Goal: Find specific page/section: Find specific page/section

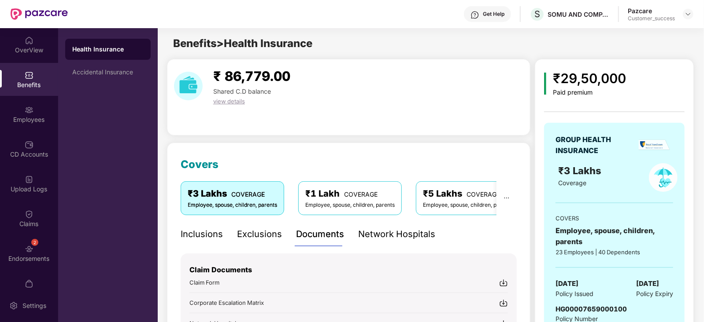
scroll to position [137, 0]
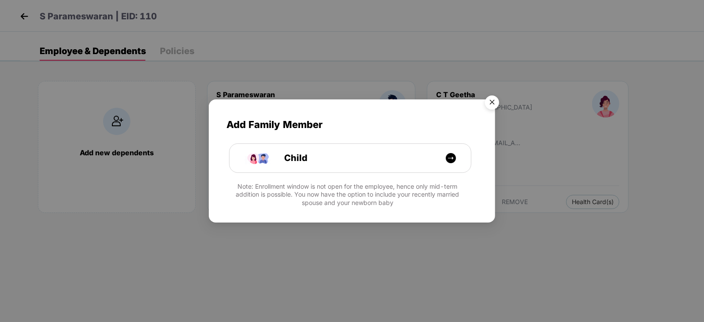
click at [490, 101] on img "Close" at bounding box center [492, 104] width 25 height 25
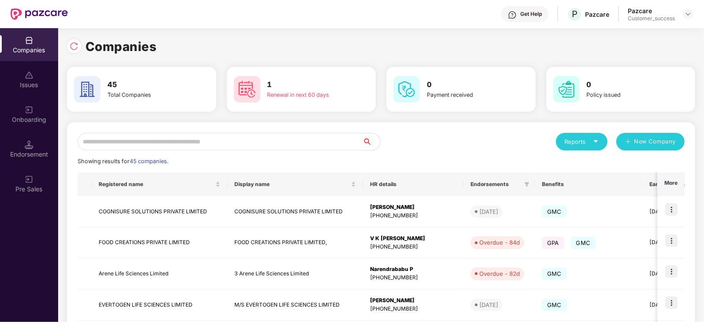
click at [145, 141] on input "text" at bounding box center [220, 142] width 285 height 18
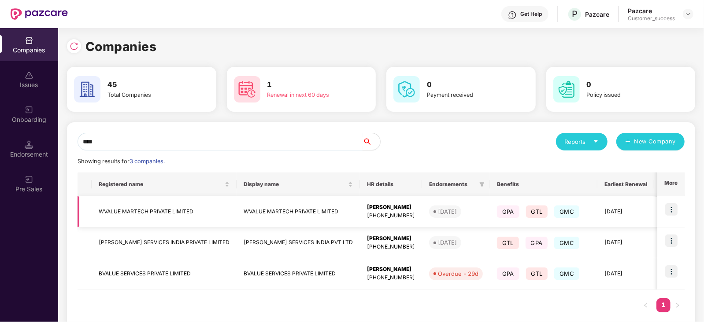
type input "****"
click at [670, 205] on img at bounding box center [671, 210] width 12 height 12
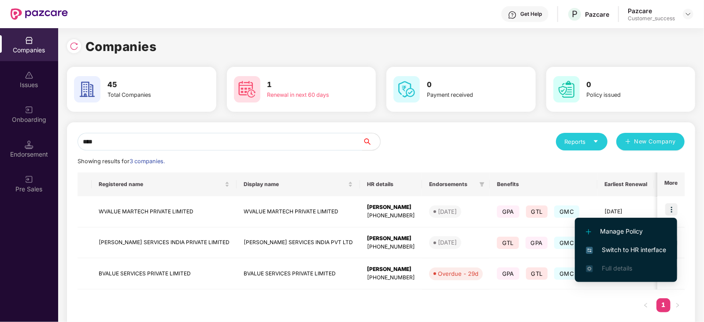
click at [628, 249] on span "Switch to HR interface" at bounding box center [626, 250] width 80 height 10
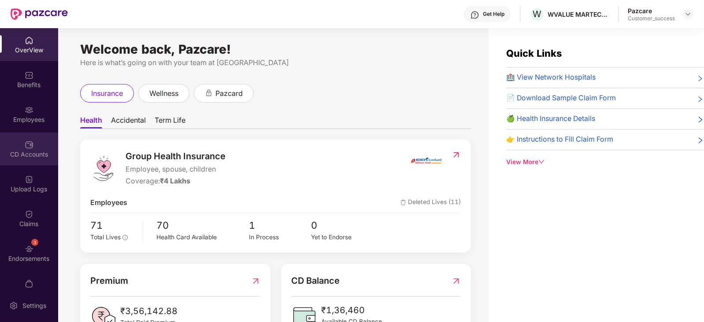
click at [23, 150] on div "CD Accounts" at bounding box center [29, 154] width 58 height 9
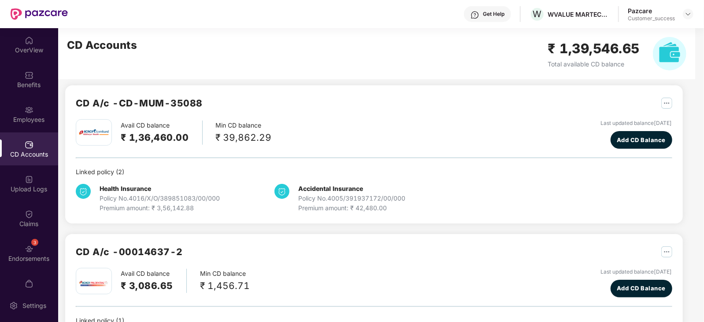
scroll to position [3, 0]
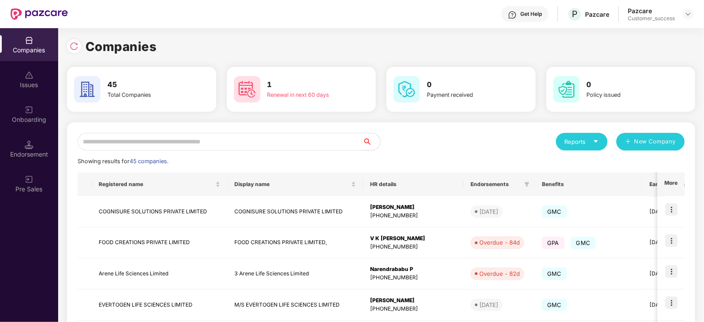
click at [137, 140] on input "text" at bounding box center [220, 142] width 285 height 18
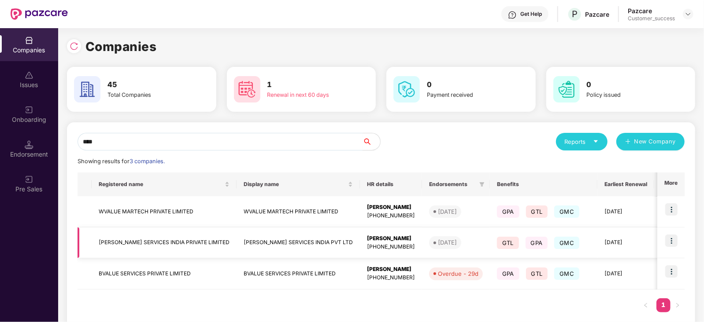
type input "****"
click at [669, 241] on img at bounding box center [671, 241] width 12 height 12
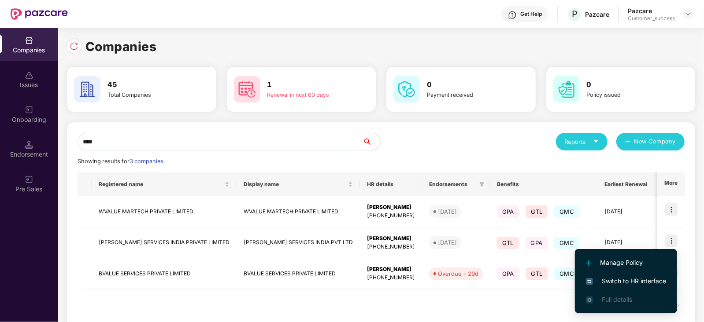
click at [639, 281] on span "Switch to HR interface" at bounding box center [626, 282] width 80 height 10
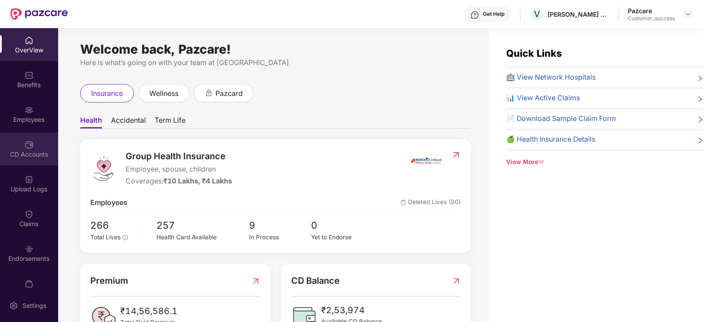
click at [33, 151] on div "CD Accounts" at bounding box center [29, 154] width 58 height 9
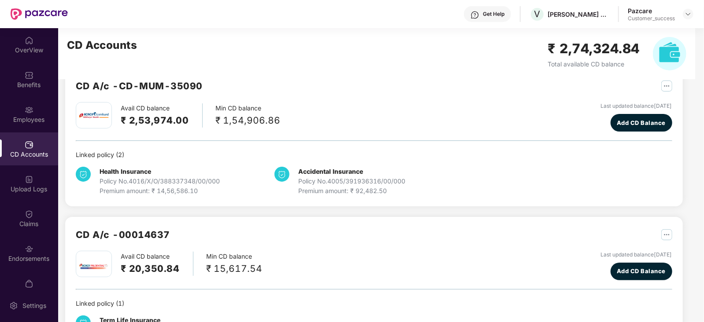
scroll to position [22, 0]
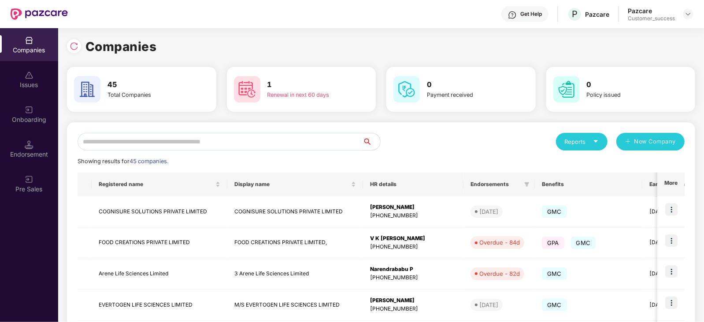
click at [115, 148] on input "text" at bounding box center [220, 142] width 285 height 18
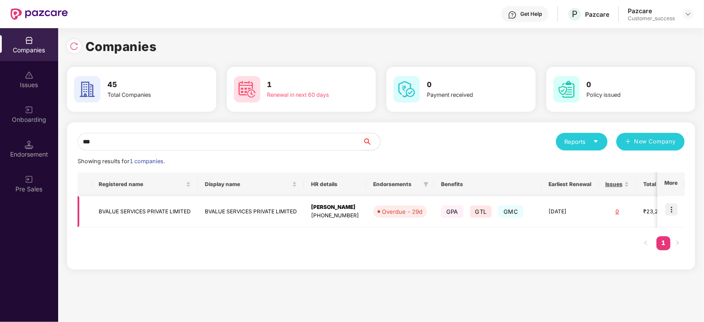
type input "***"
click at [675, 206] on img at bounding box center [671, 210] width 12 height 12
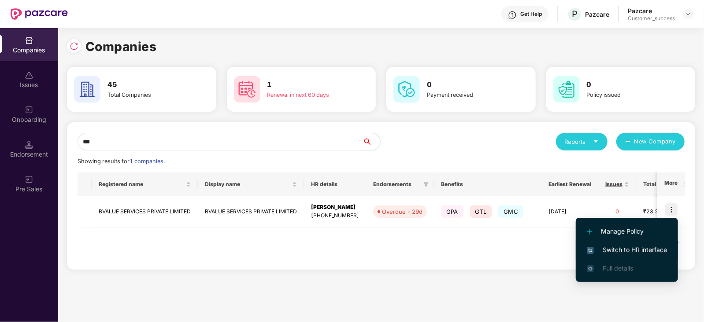
click at [623, 248] on span "Switch to HR interface" at bounding box center [627, 250] width 80 height 10
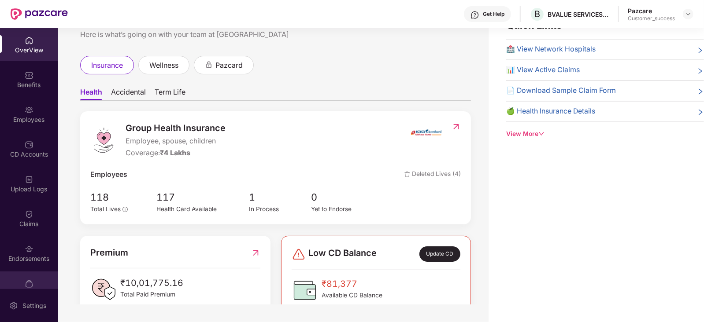
scroll to position [17, 0]
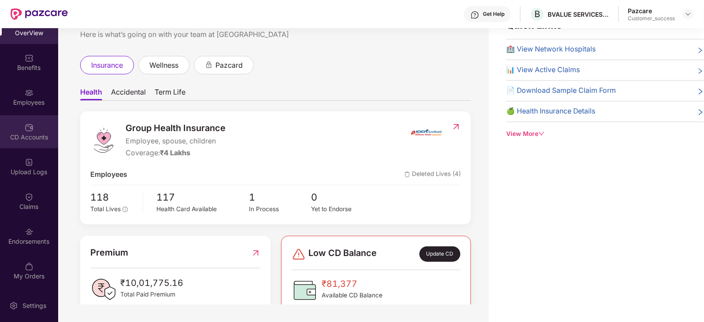
click at [28, 136] on div "CD Accounts" at bounding box center [29, 137] width 58 height 9
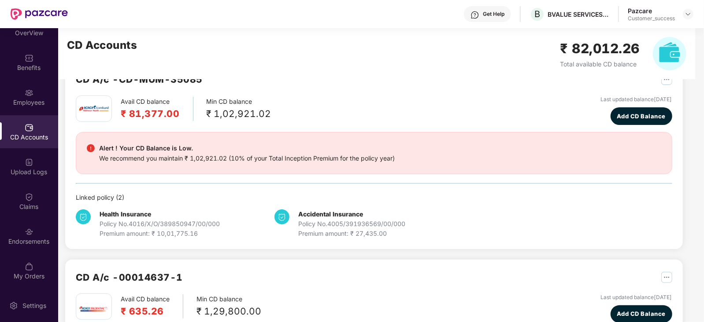
scroll to position [66, 0]
